Goal: Task Accomplishment & Management: Use online tool/utility

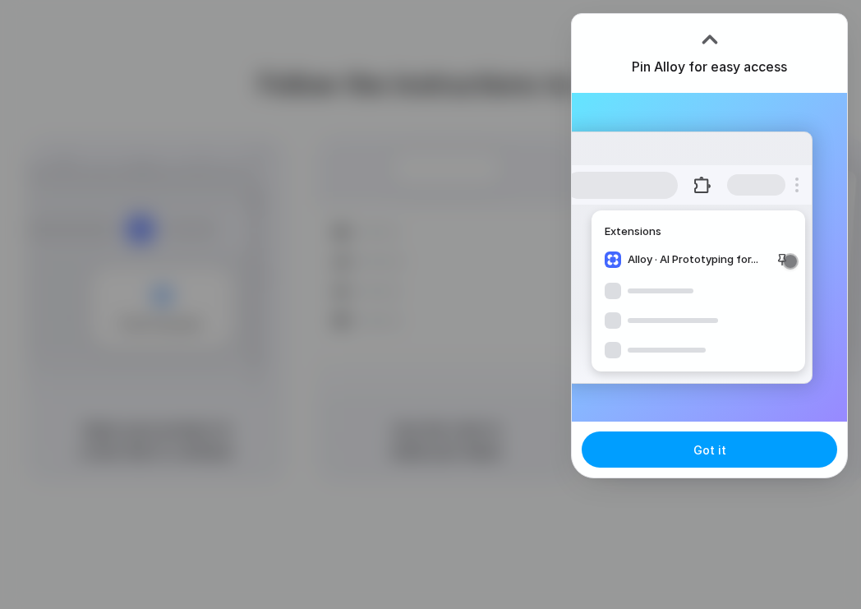
click at [698, 452] on span "Got it" at bounding box center [709, 449] width 33 height 17
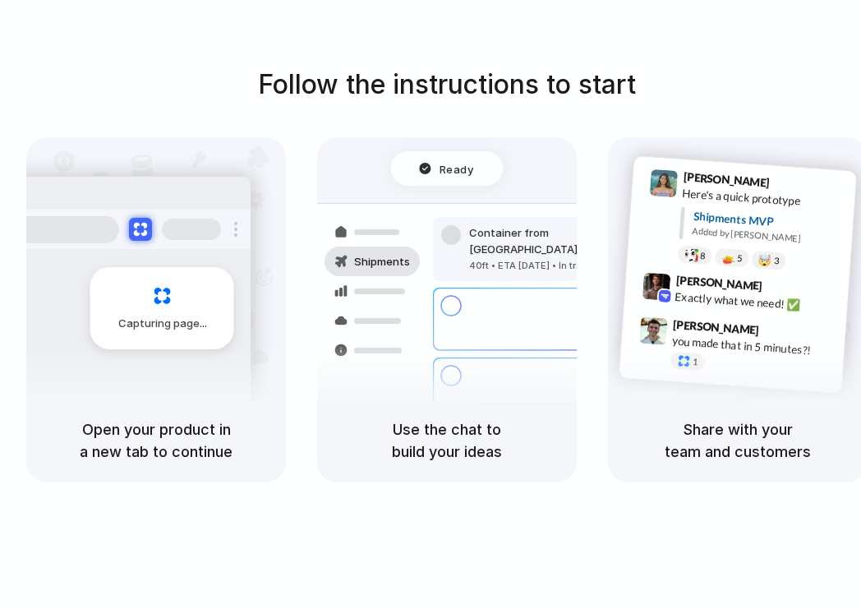
click at [742, 64] on div "Follow the instructions to start Capturing page Open your product in a new tab …" at bounding box center [447, 321] width 894 height 642
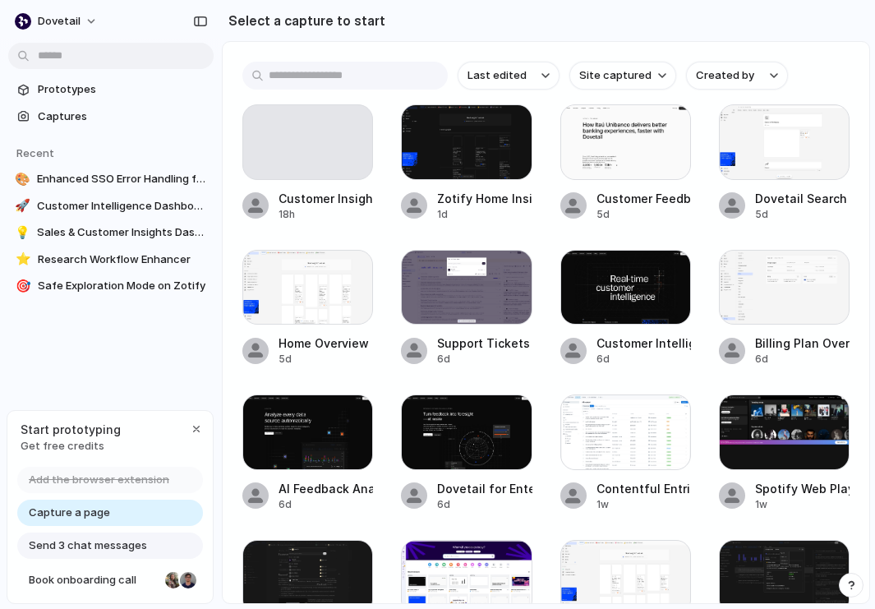
scroll to position [1, 0]
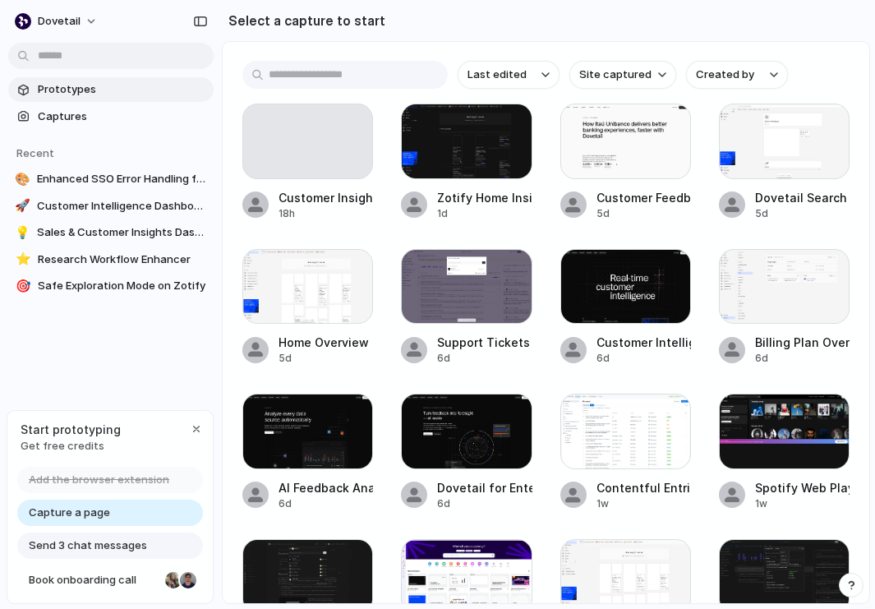
click at [67, 79] on link "Prototypes" at bounding box center [110, 89] width 205 height 25
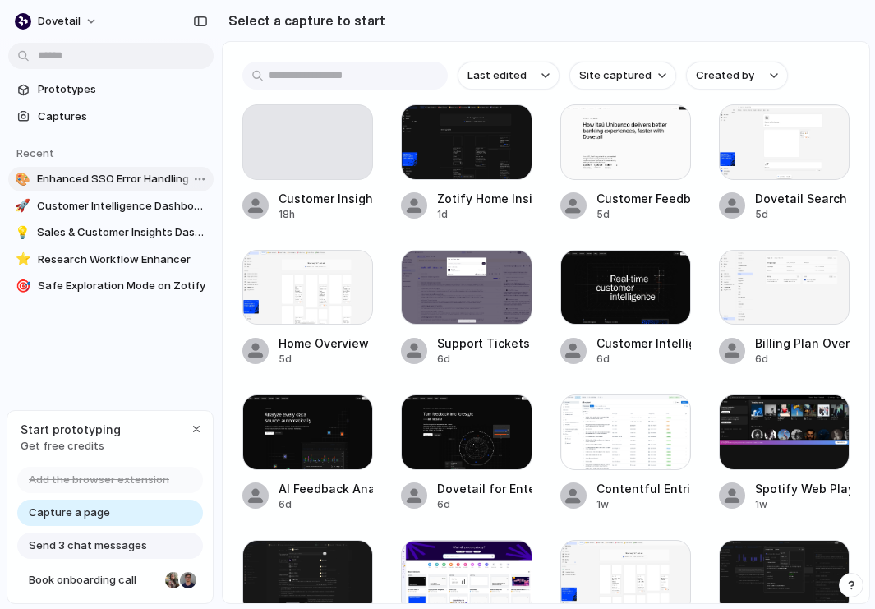
click at [81, 182] on span "Enhanced SSO Error Handling for Dovetail" at bounding box center [122, 179] width 170 height 16
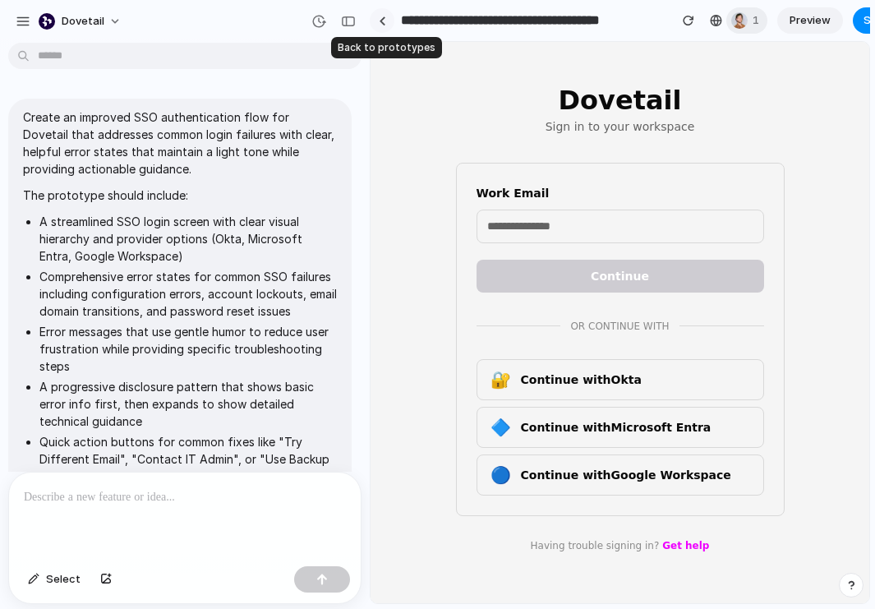
click at [384, 23] on div at bounding box center [382, 20] width 7 height 9
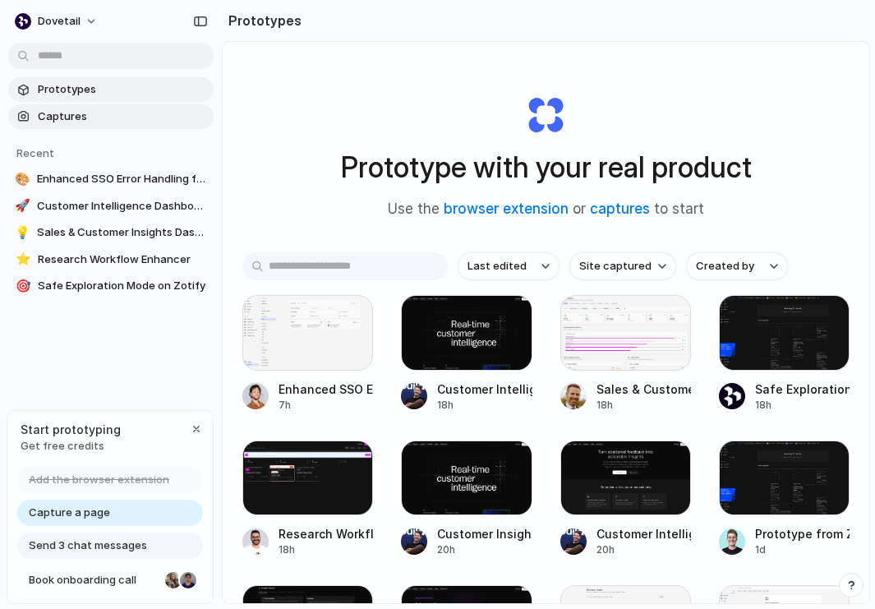
click at [67, 113] on span "Captures" at bounding box center [122, 116] width 169 height 16
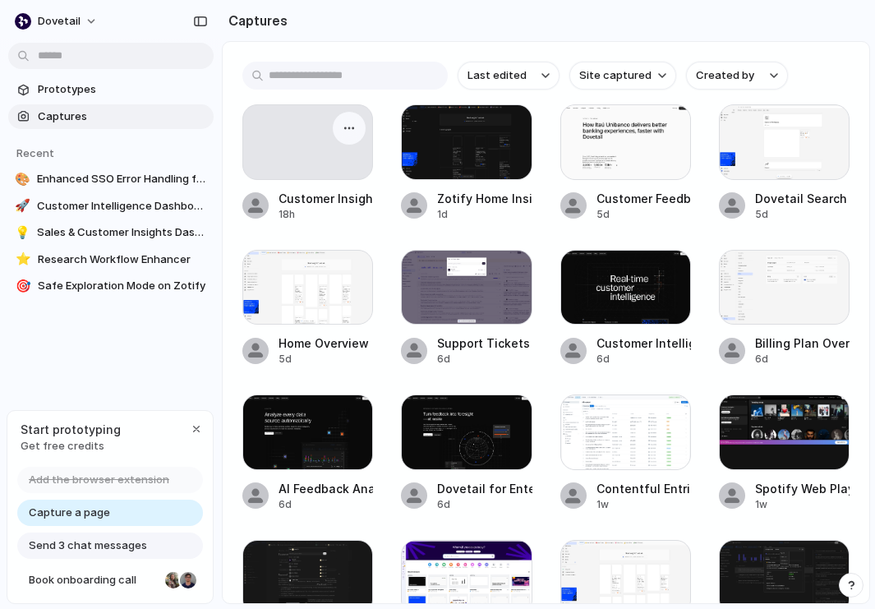
click at [297, 148] on div at bounding box center [307, 142] width 131 height 76
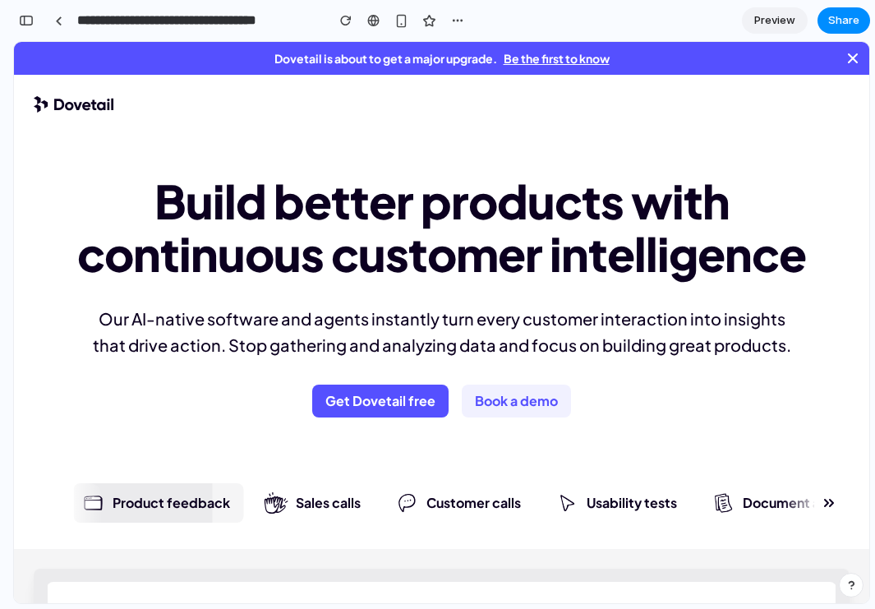
scroll to position [40, 0]
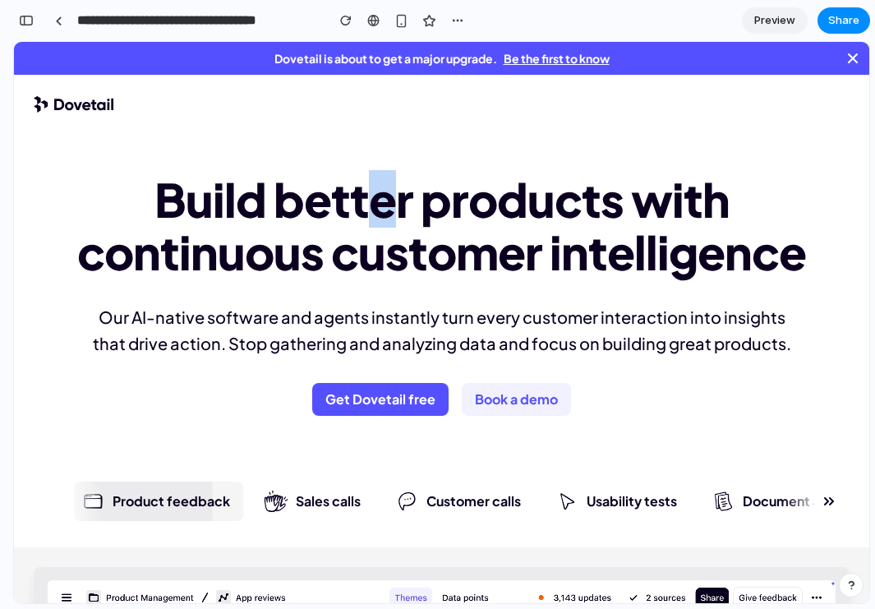
drag, startPoint x: 388, startPoint y: 206, endPoint x: 377, endPoint y: 206, distance: 10.7
click at [377, 206] on h1 "Build better products with continuous customer intelligence" at bounding box center [442, 225] width 756 height 105
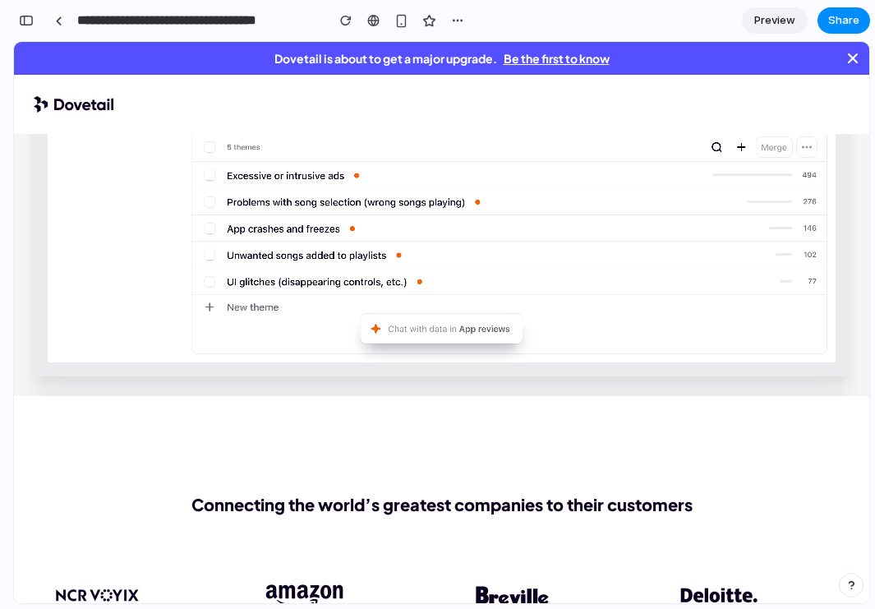
scroll to position [0, 0]
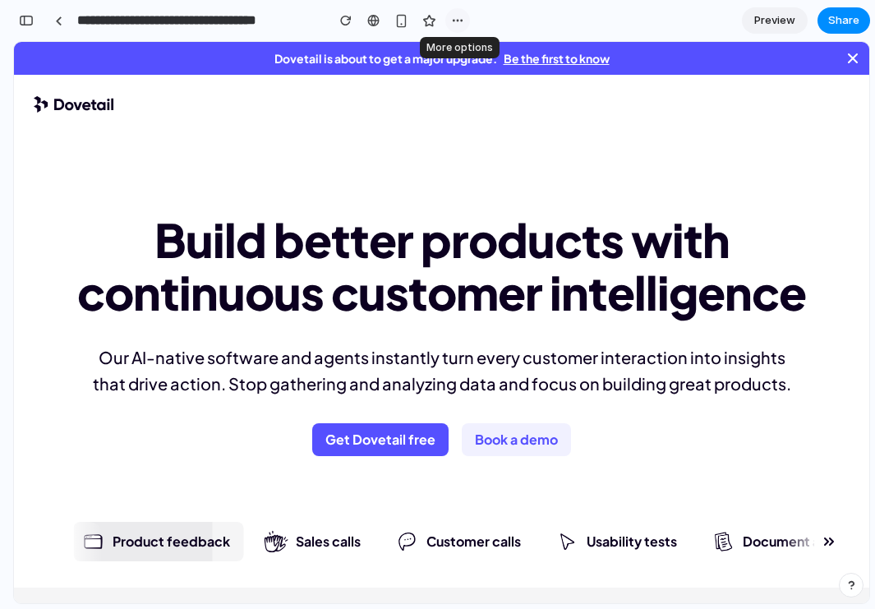
click at [452, 25] on div "button" at bounding box center [457, 20] width 13 height 13
click at [536, 27] on div "Duplicate Delete" at bounding box center [437, 304] width 875 height 609
click at [56, 17] on div at bounding box center [58, 20] width 7 height 9
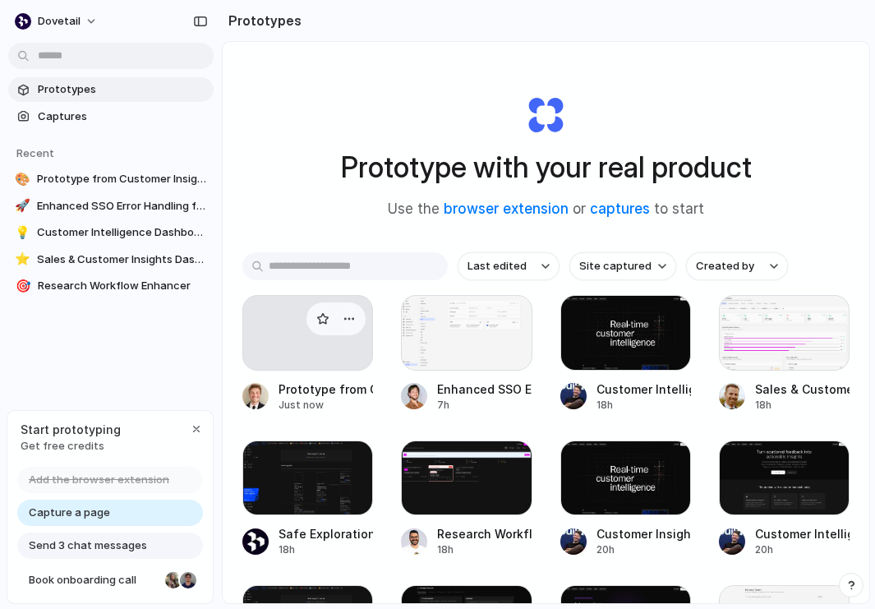
click at [279, 336] on div at bounding box center [307, 333] width 131 height 76
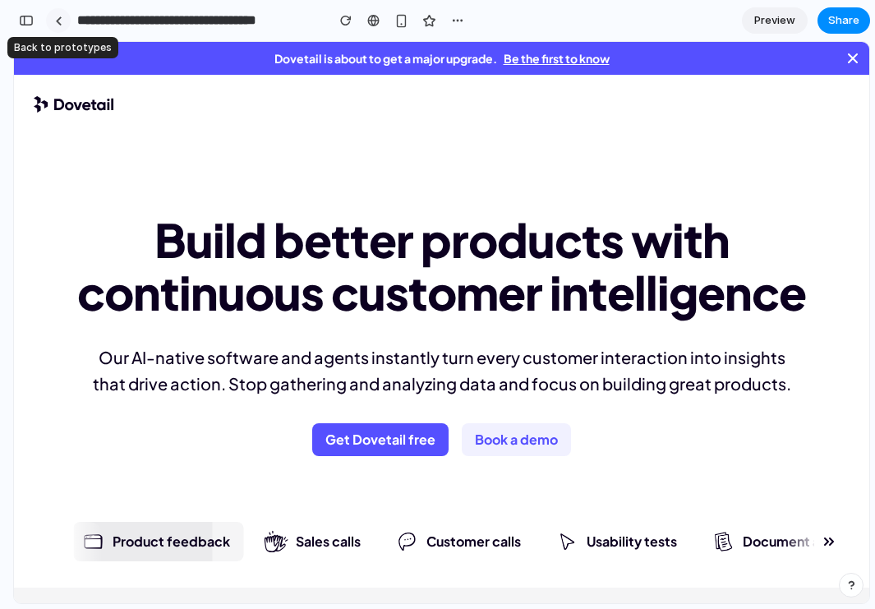
click at [51, 23] on link at bounding box center [58, 20] width 25 height 25
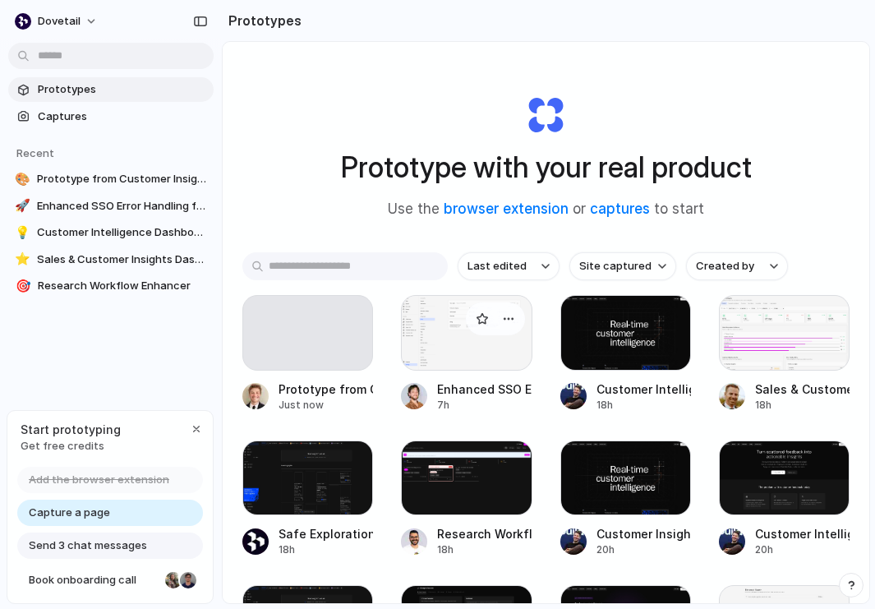
click at [436, 339] on div at bounding box center [466, 333] width 131 height 76
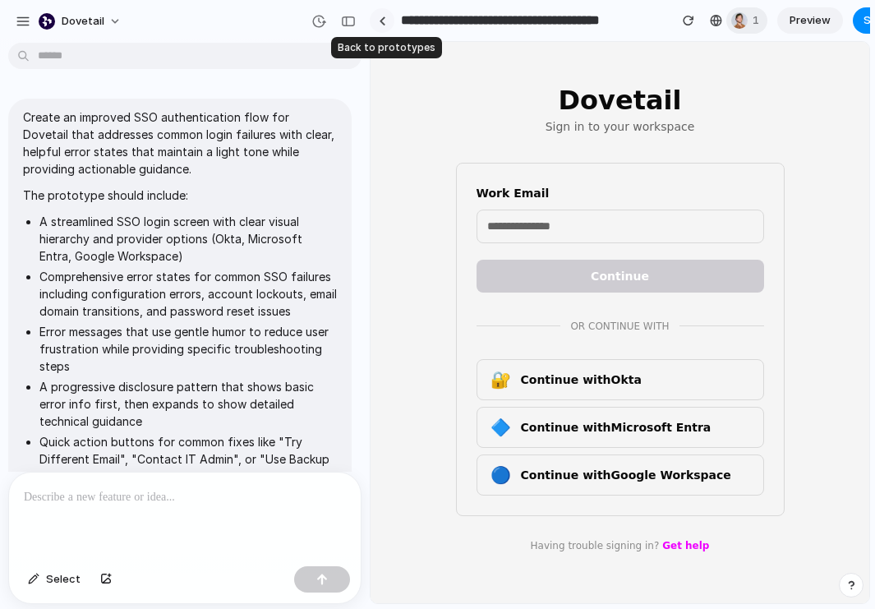
click at [381, 21] on div at bounding box center [382, 20] width 7 height 9
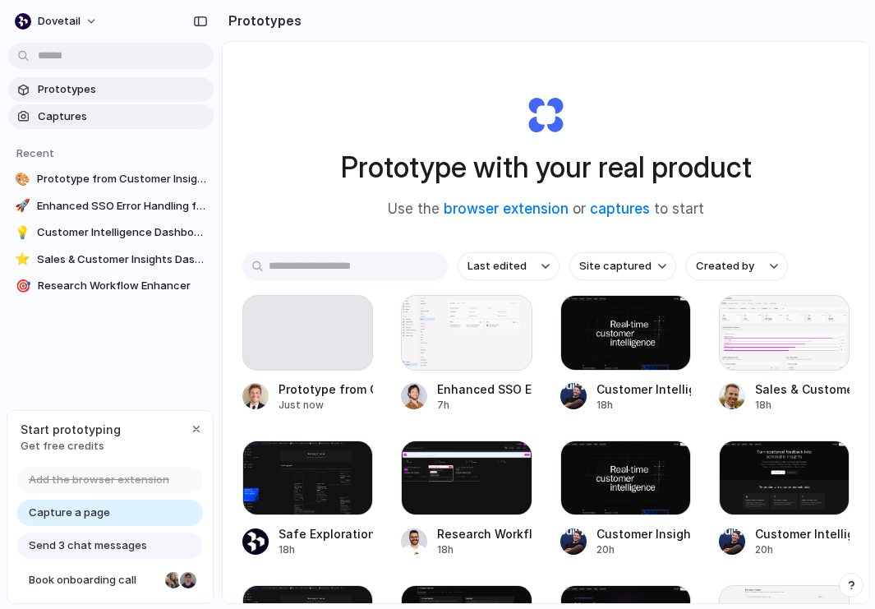
click at [112, 117] on span "Captures" at bounding box center [122, 116] width 169 height 16
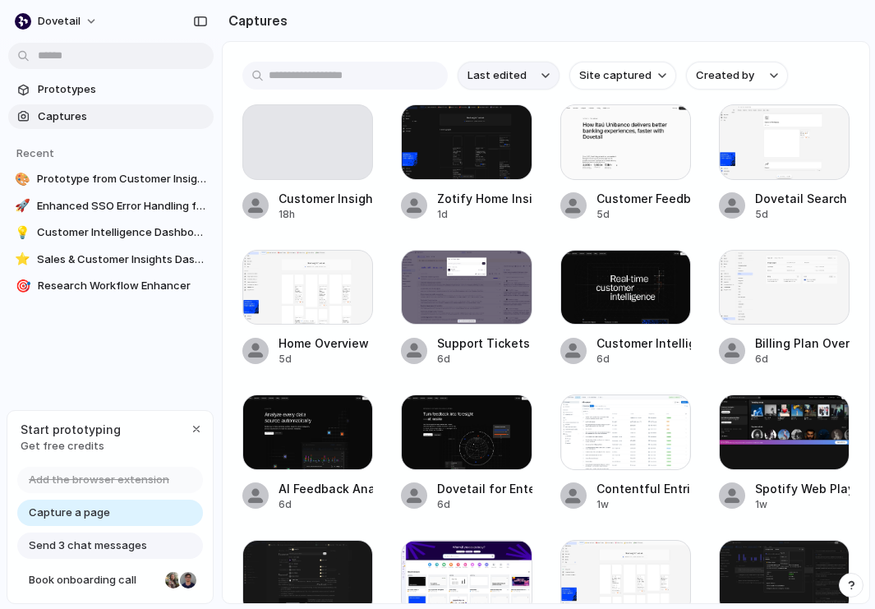
click at [536, 80] on button "Last edited" at bounding box center [509, 76] width 102 height 28
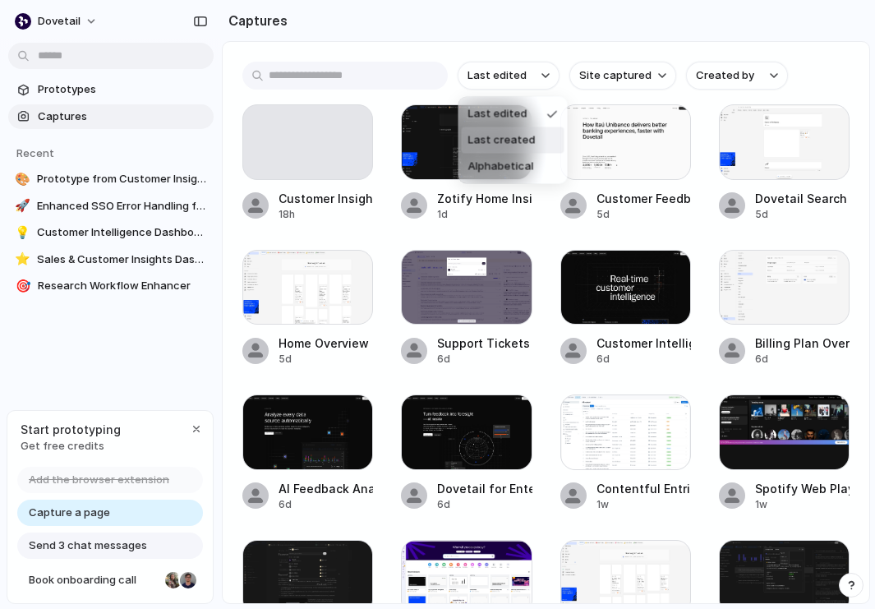
click at [522, 136] on span "Last created" at bounding box center [501, 140] width 67 height 16
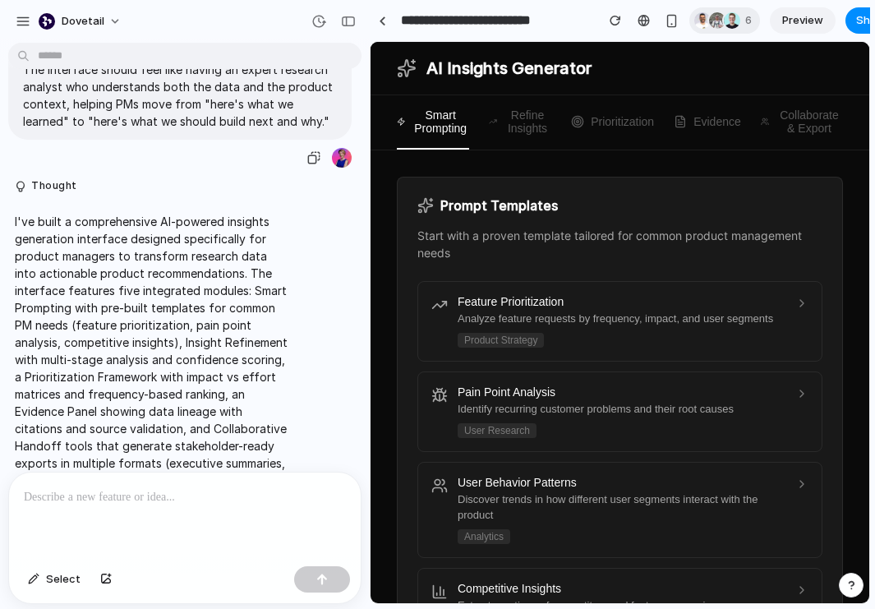
scroll to position [1311, 0]
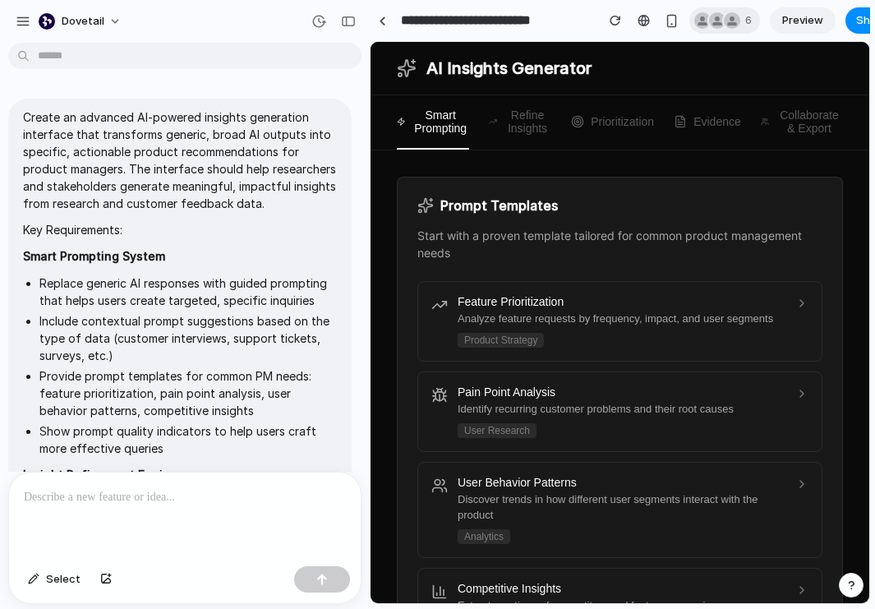
scroll to position [1311, 0]
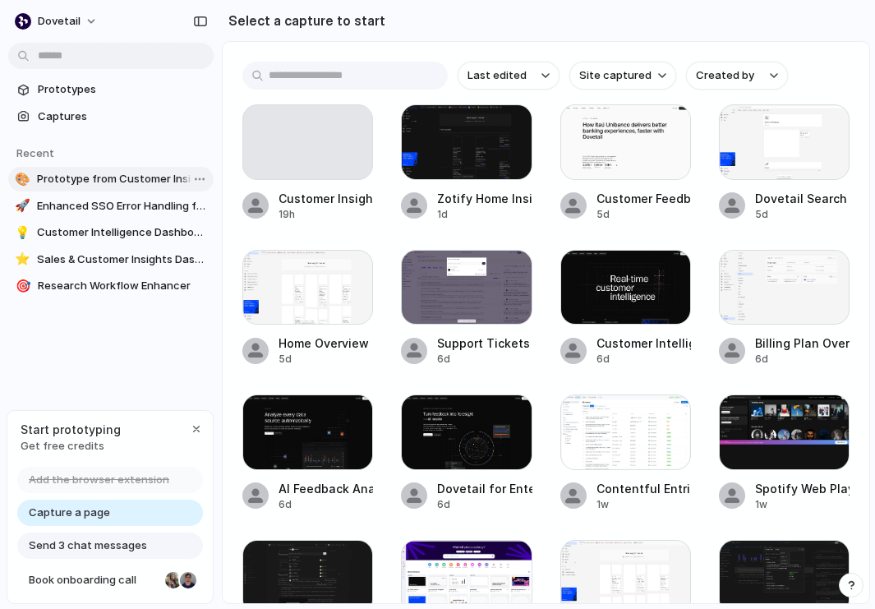
click at [81, 172] on span "Prototype from Customer Insights Hub" at bounding box center [122, 179] width 170 height 16
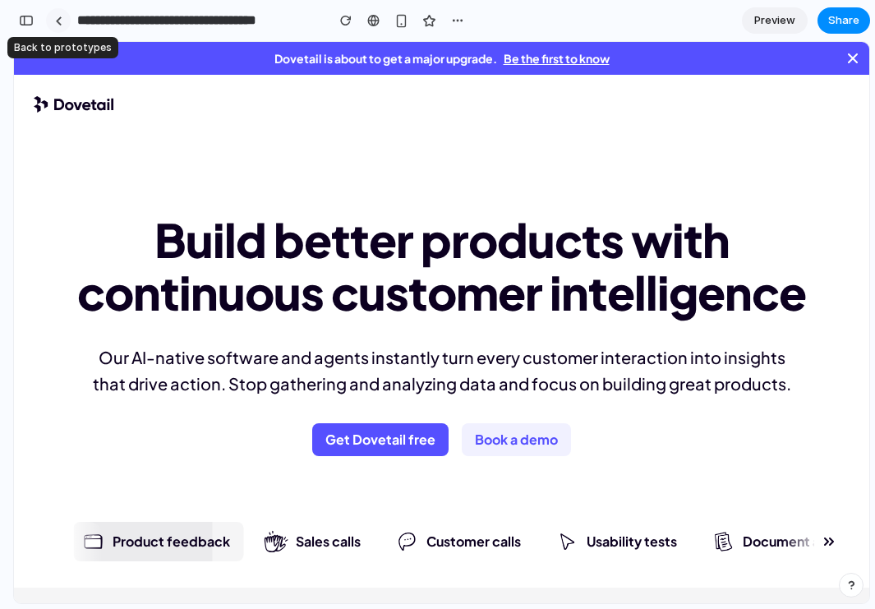
click at [63, 18] on link at bounding box center [58, 20] width 25 height 25
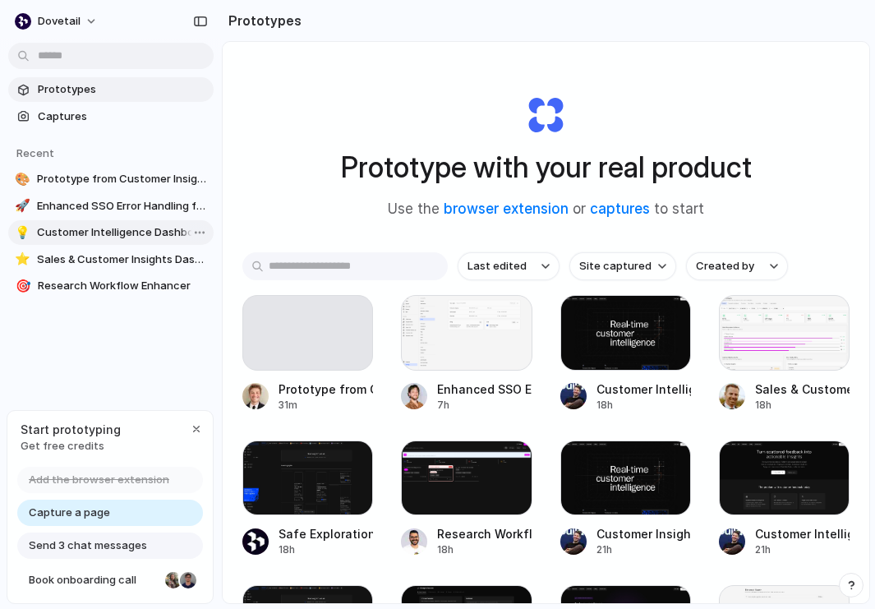
click at [92, 236] on span "Customer Intelligence Dashboard" at bounding box center [122, 232] width 170 height 16
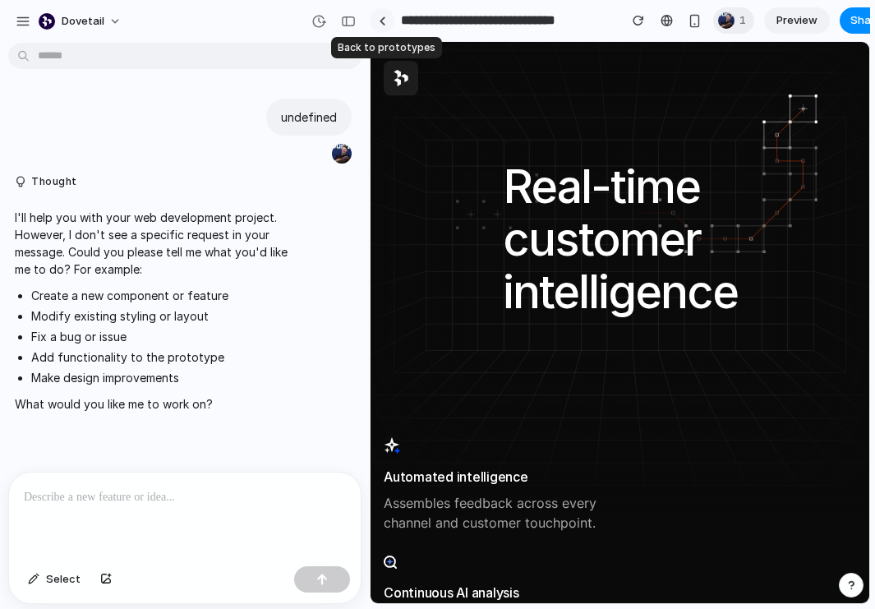
click at [380, 23] on div at bounding box center [382, 20] width 7 height 9
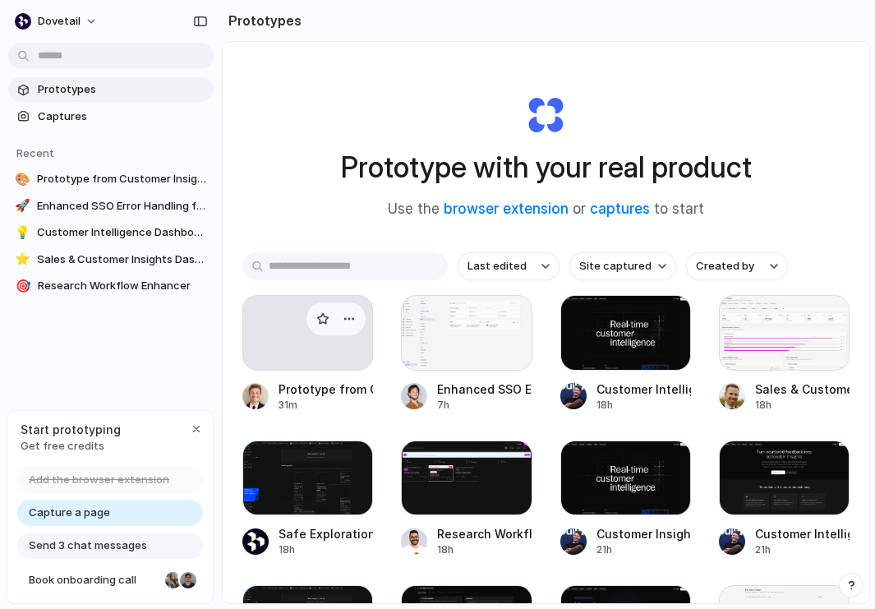
click at [303, 349] on div at bounding box center [307, 333] width 131 height 76
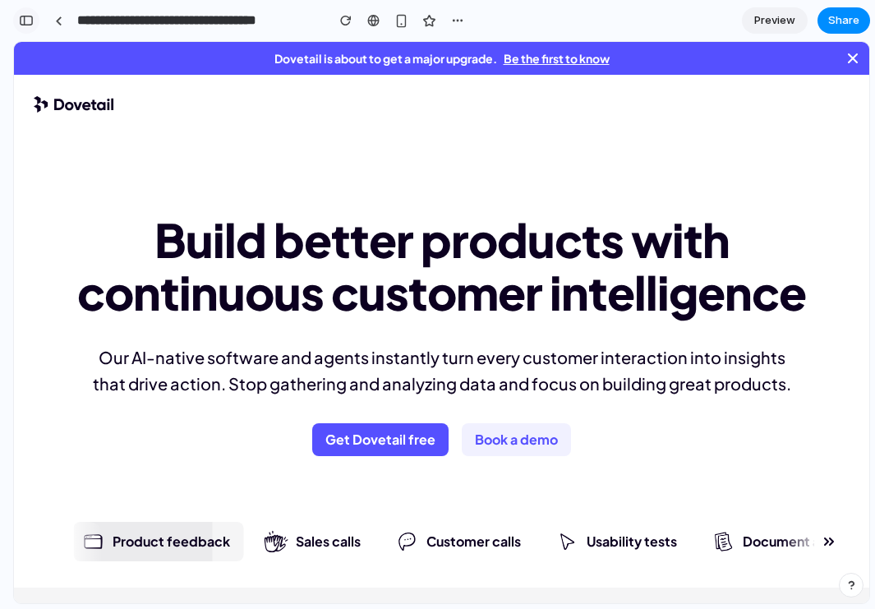
click at [33, 16] on div "button" at bounding box center [26, 21] width 15 height 12
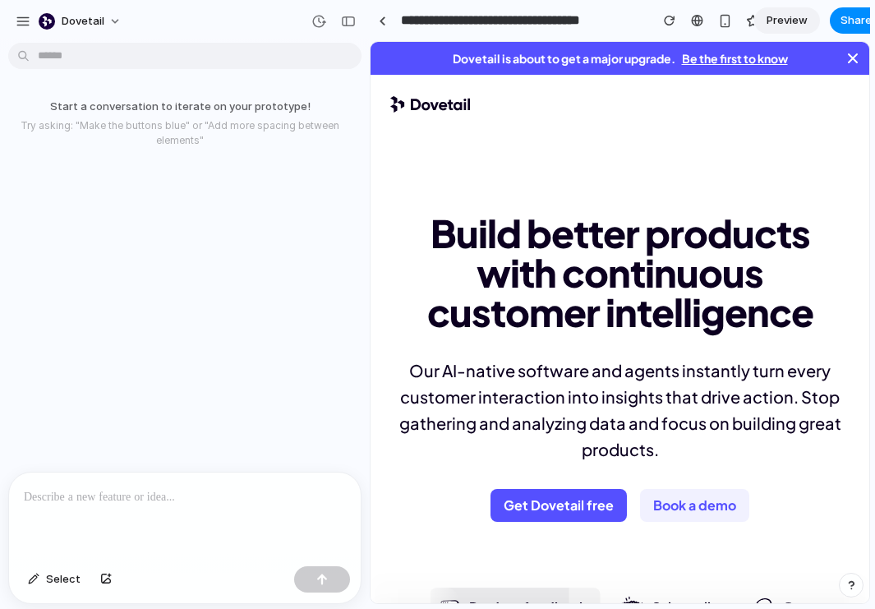
click at [128, 506] on div at bounding box center [185, 515] width 352 height 87
click at [305, 573] on button "button" at bounding box center [322, 579] width 56 height 26
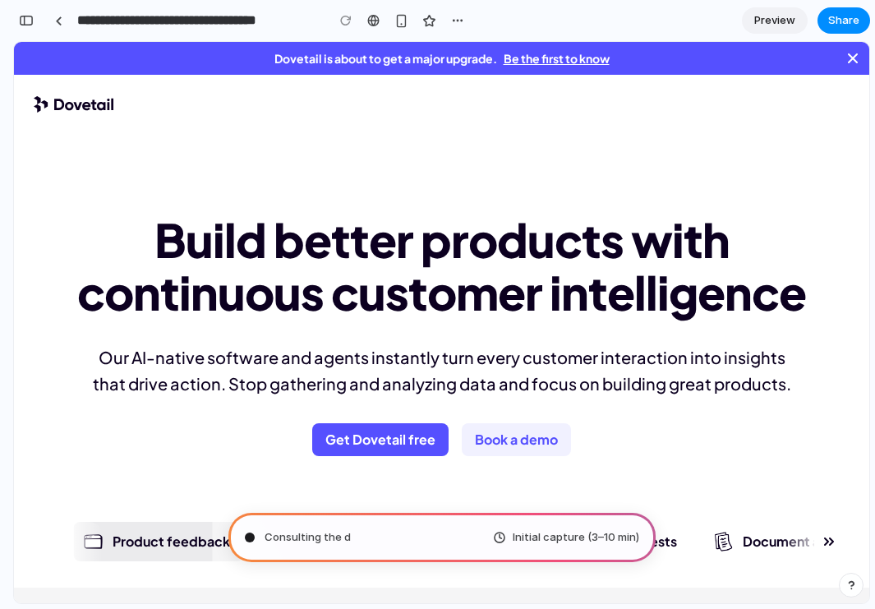
type input "**********"
